Goal: Information Seeking & Learning: Learn about a topic

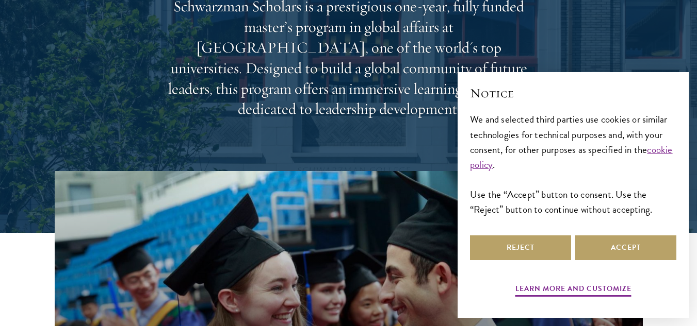
scroll to position [155, 0]
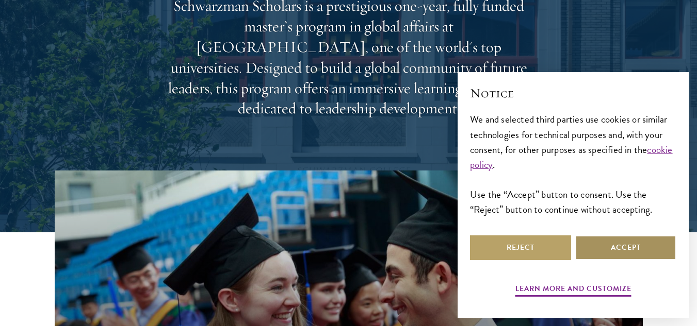
click at [650, 245] on button "Accept" at bounding box center [625, 248] width 101 height 25
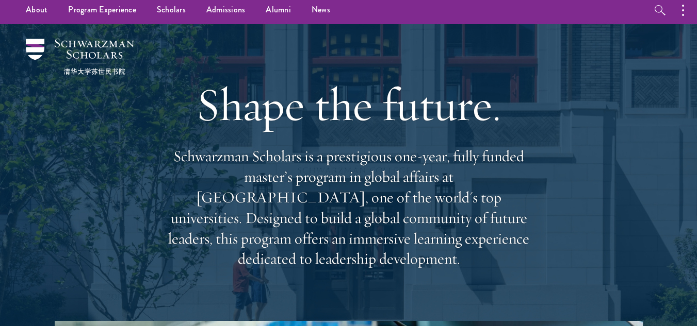
scroll to position [0, 0]
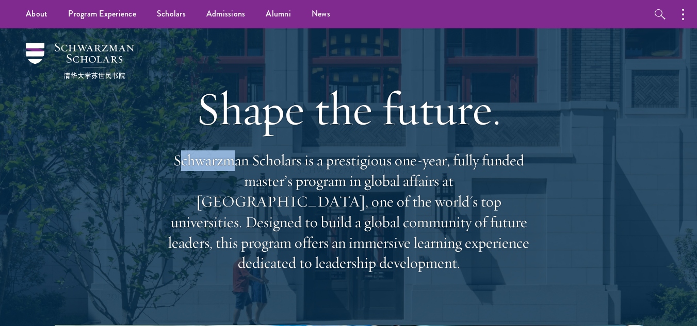
drag, startPoint x: 222, startPoint y: 162, endPoint x: 180, endPoint y: 163, distance: 41.8
click at [180, 163] on p "Schwarzman Scholars is a prestigious one-year, fully funded master’s program in…" at bounding box center [348, 212] width 371 height 123
click at [172, 160] on p "Schwarzman Scholars is a prestigious one-year, fully funded master’s program in…" at bounding box center [348, 212] width 371 height 123
drag, startPoint x: 231, startPoint y: 160, endPoint x: 289, endPoint y: 162, distance: 58.3
click at [289, 162] on p "Schwarzman Scholars is a prestigious one-year, fully funded master’s program in…" at bounding box center [348, 212] width 371 height 123
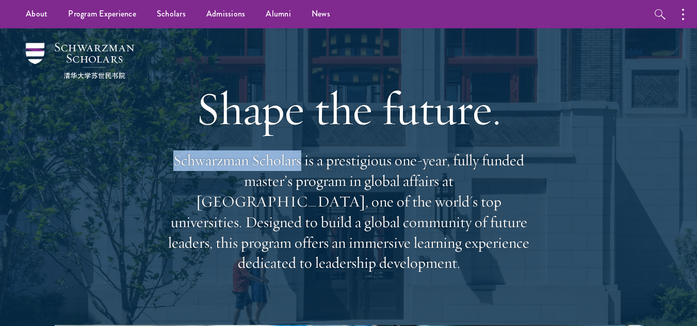
drag, startPoint x: 301, startPoint y: 161, endPoint x: 171, endPoint y: 164, distance: 130.5
click at [171, 164] on p "Schwarzman Scholars is a prestigious one-year, fully funded master’s program in…" at bounding box center [348, 212] width 371 height 123
copy p "Schwarzman Scholars"
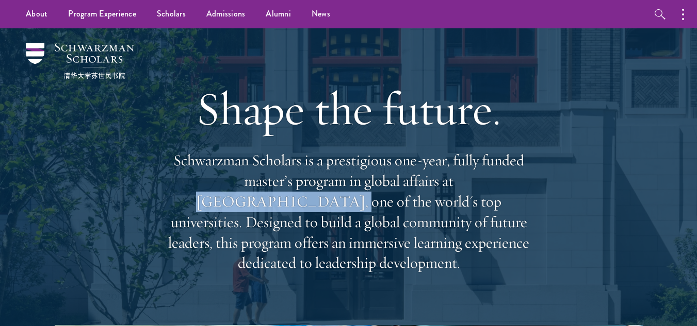
drag, startPoint x: 383, startPoint y: 182, endPoint x: 502, endPoint y: 182, distance: 119.1
click at [502, 182] on p "Schwarzman Scholars is a prestigious one-year, fully funded master’s program in…" at bounding box center [348, 212] width 371 height 123
copy p "[GEOGRAPHIC_DATA]"
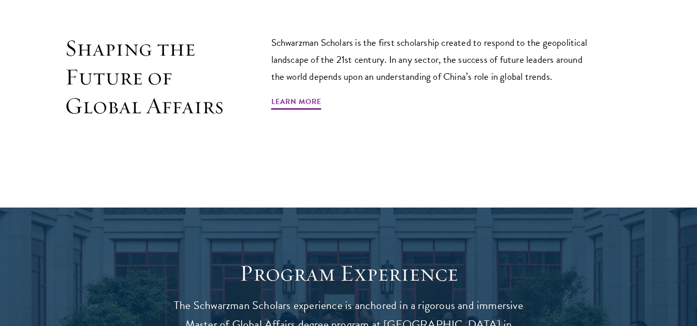
scroll to position [516, 0]
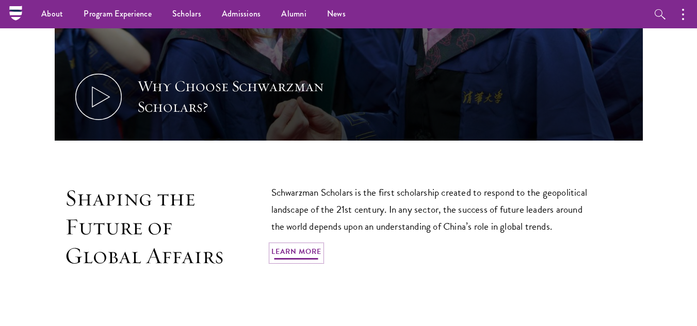
click at [302, 245] on link "Learn More" at bounding box center [296, 253] width 50 height 16
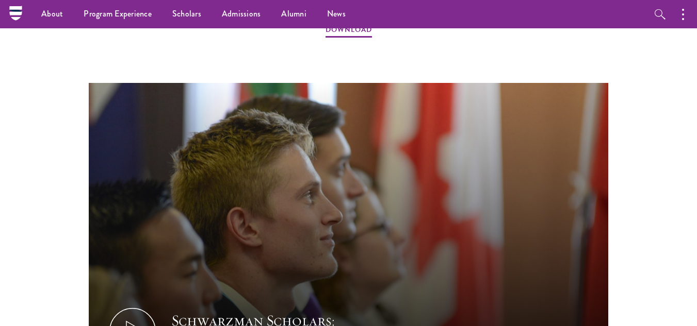
scroll to position [1031, 0]
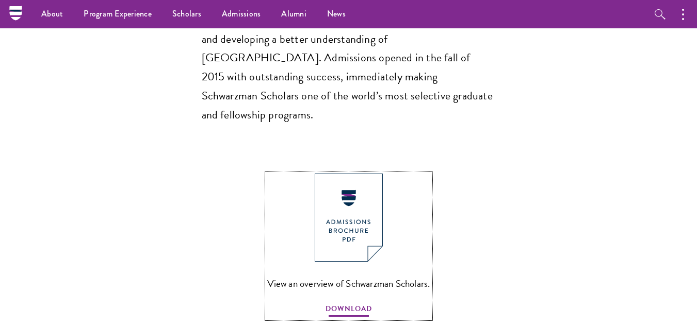
click at [357, 303] on span "DOWNLOAD" at bounding box center [348, 311] width 46 height 16
